Goal: Information Seeking & Learning: Learn about a topic

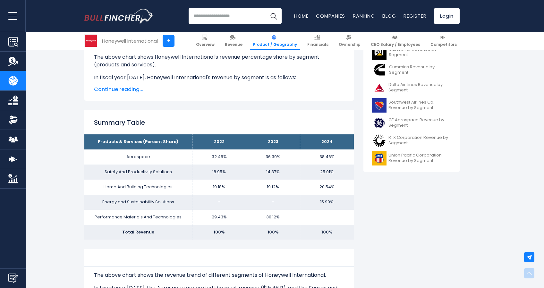
scroll to position [210, 0]
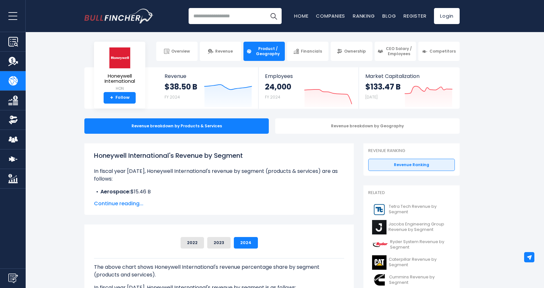
click at [221, 11] on input "search" at bounding box center [234, 16] width 93 height 16
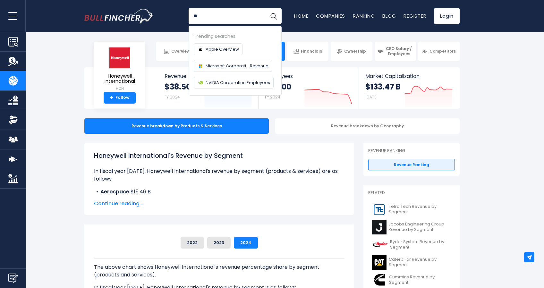
type input "*"
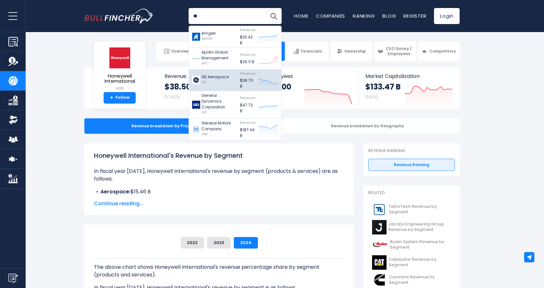
type input "**"
click at [227, 75] on p "GE Aerospace" at bounding box center [214, 77] width 27 height 6
click at [214, 84] on div "GE Aerospace GE" at bounding box center [214, 80] width 27 height 13
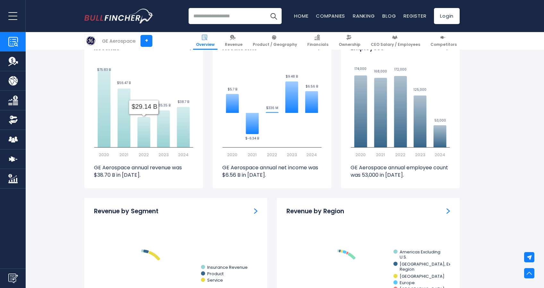
scroll to position [450, 0]
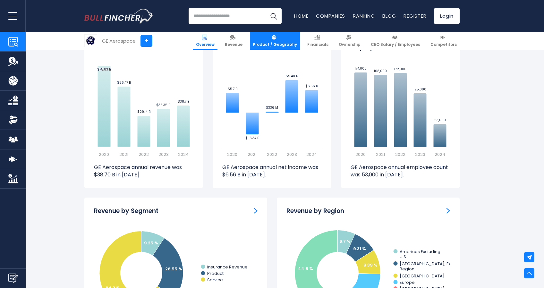
click at [272, 39] on link "Product / Geography" at bounding box center [275, 41] width 50 height 18
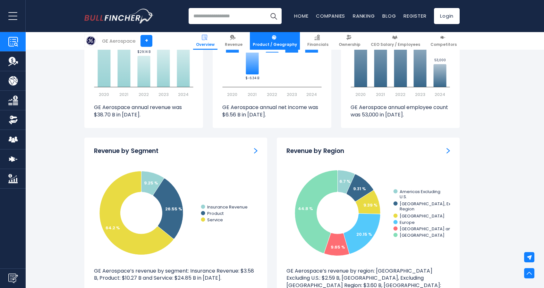
scroll to position [511, 0]
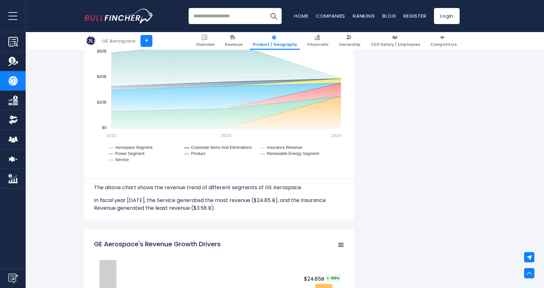
scroll to position [617, 0]
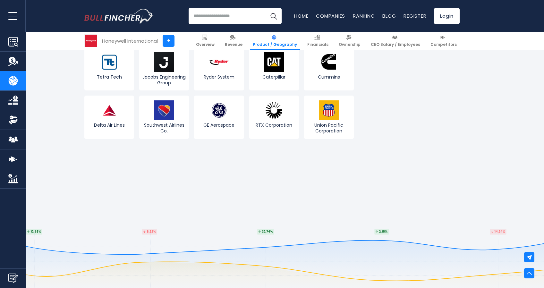
scroll to position [1312, 0]
